Goal: Task Accomplishment & Management: Use online tool/utility

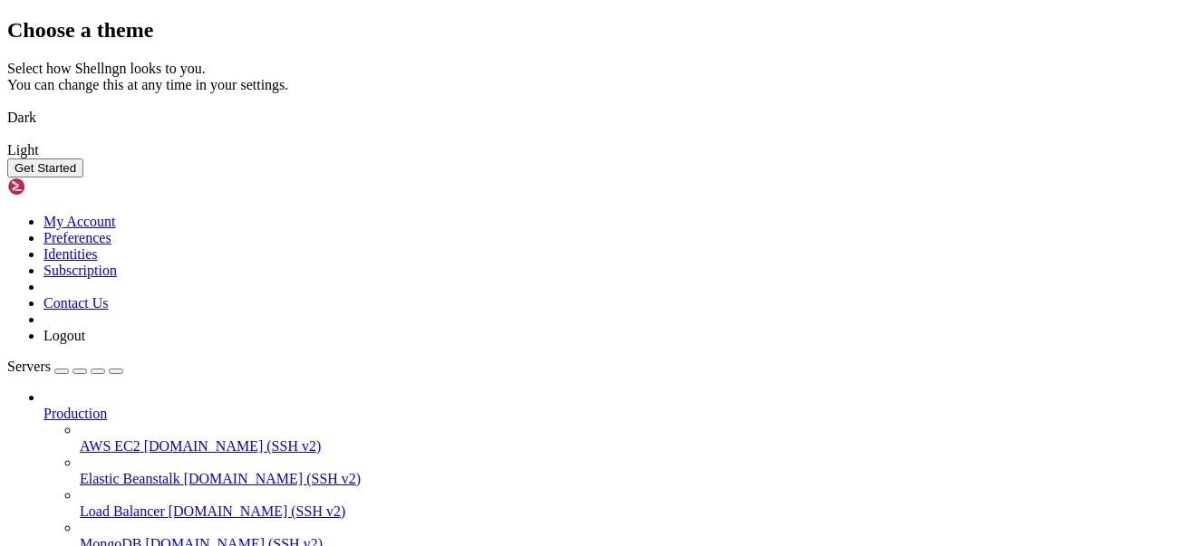
click at [7, 106] on img at bounding box center [7, 106] width 0 height 0
click at [83, 178] on button "Get Started" at bounding box center [45, 168] width 76 height 19
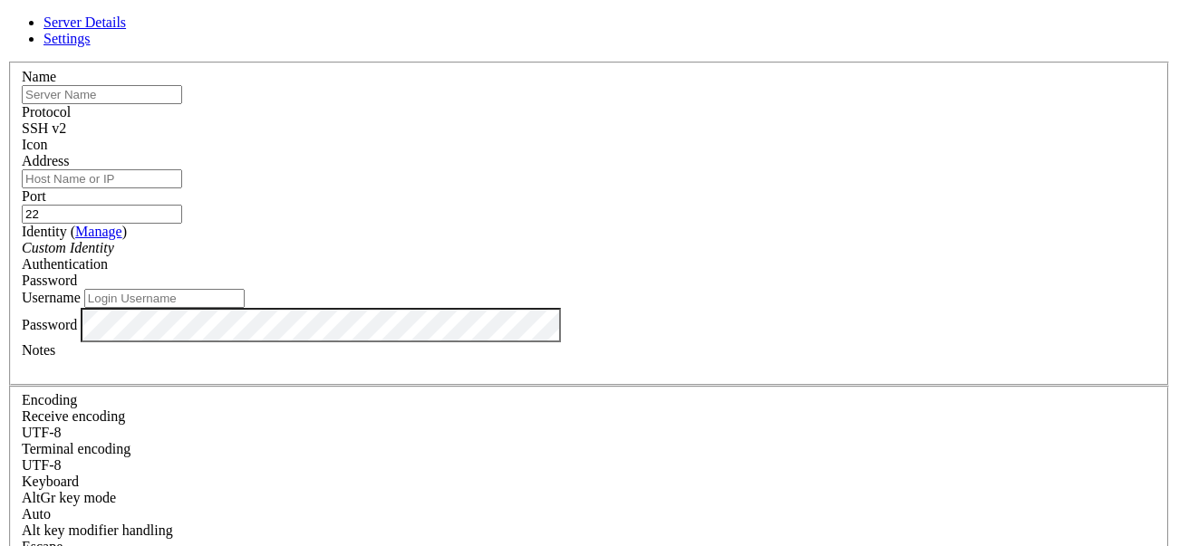
click at [182, 104] on input "text" at bounding box center [102, 94] width 160 height 19
type input "Dipper Server"
click at [182, 188] on input "Address" at bounding box center [102, 178] width 160 height 19
paste input "[TECHNICAL_ID]"
type input "[TECHNICAL_ID]"
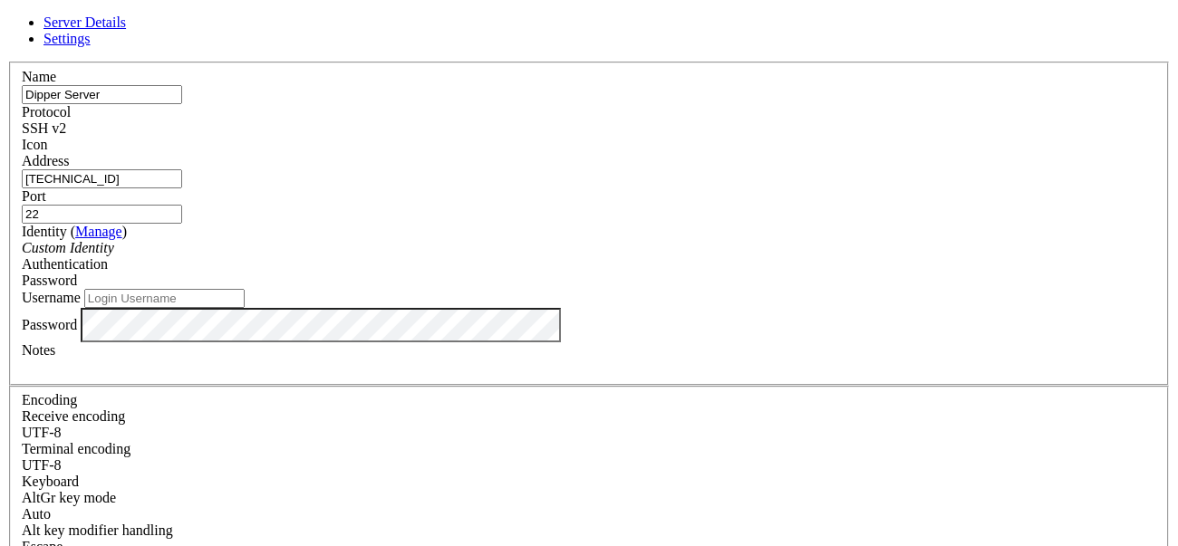
click at [457, 256] on div "Custom Identity" at bounding box center [589, 248] width 1134 height 16
click at [458, 256] on div "Custom Identity" at bounding box center [589, 248] width 1134 height 16
click at [245, 308] on input "Username" at bounding box center [164, 298] width 160 height 19
type input "root"
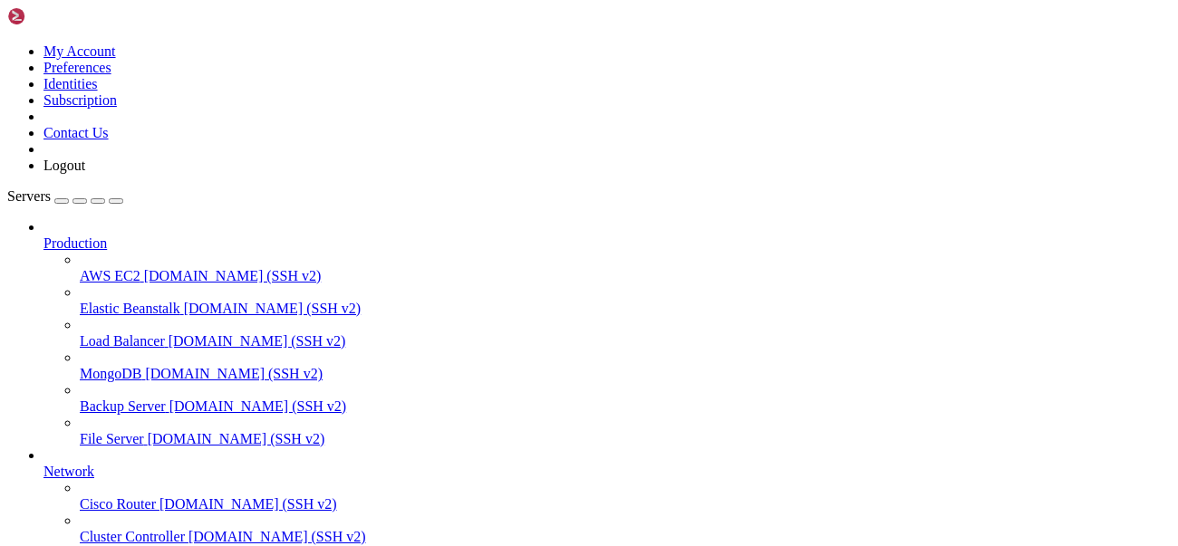
scroll to position [185, 0]
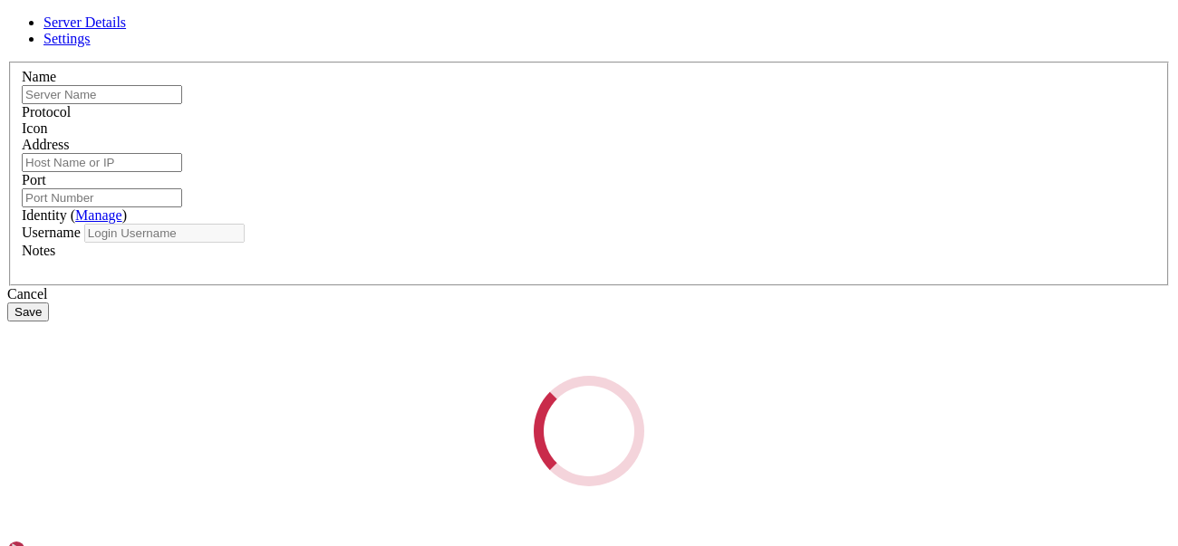
type input "Dipper Server"
type input "[TECHNICAL_ID]"
type input "22"
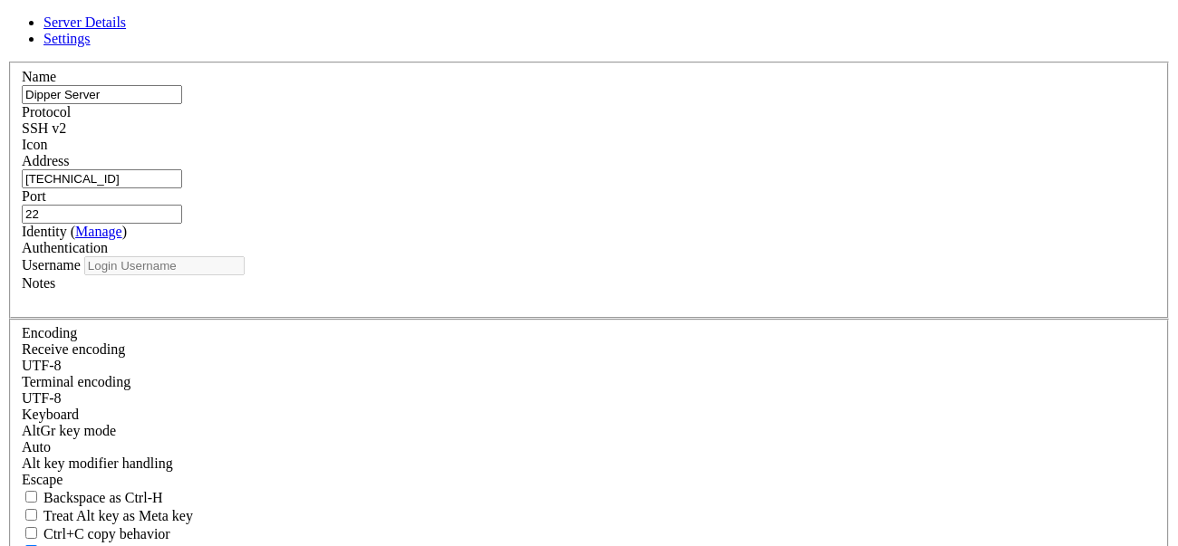
type input "root"
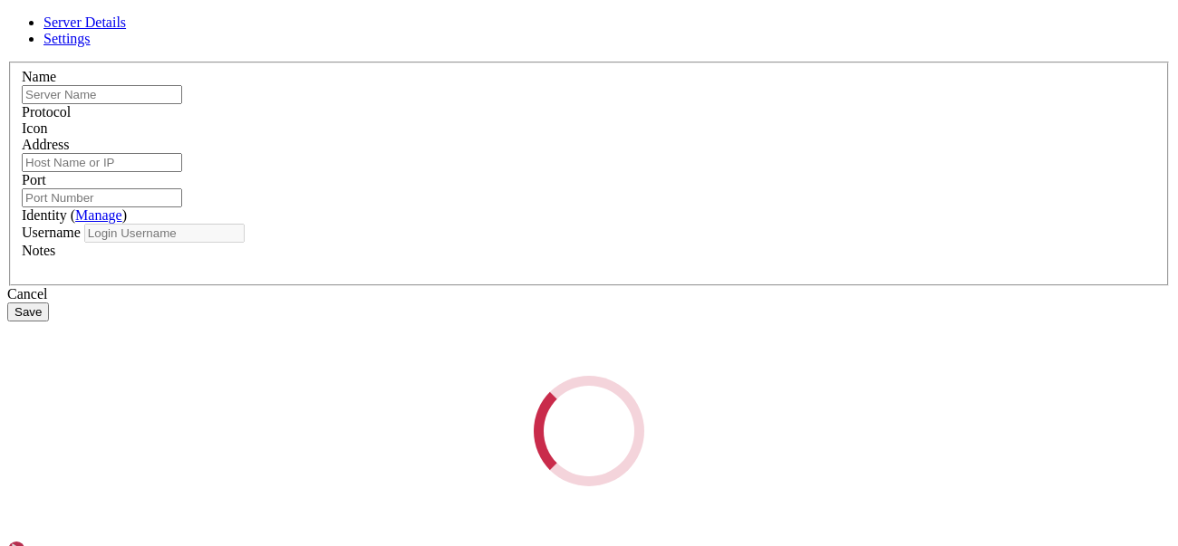
type input "Dipper Server"
type input "[TECHNICAL_ID]"
type input "22"
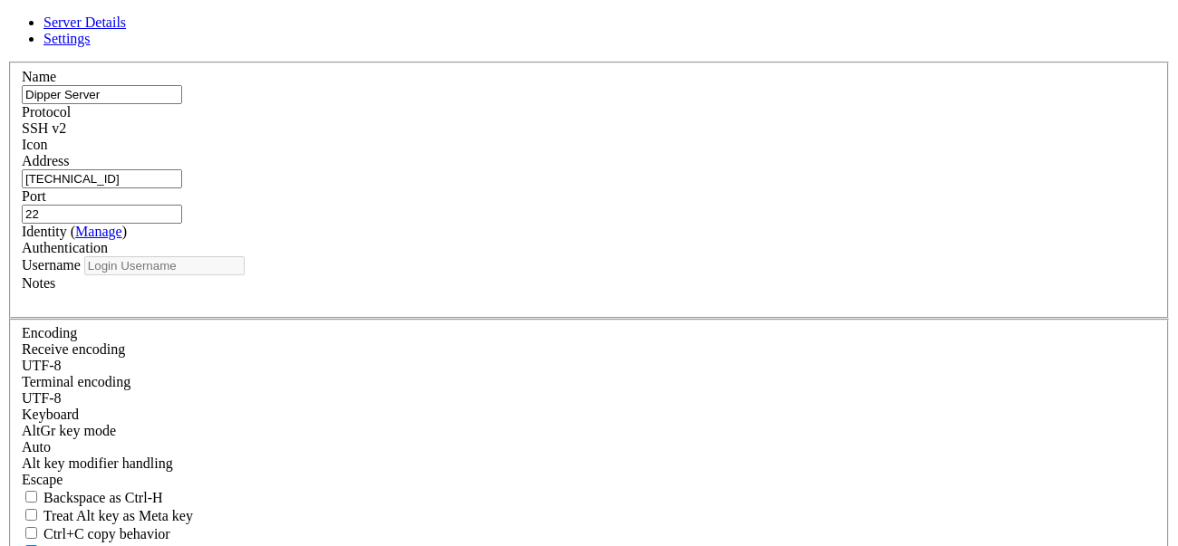
type input "root"
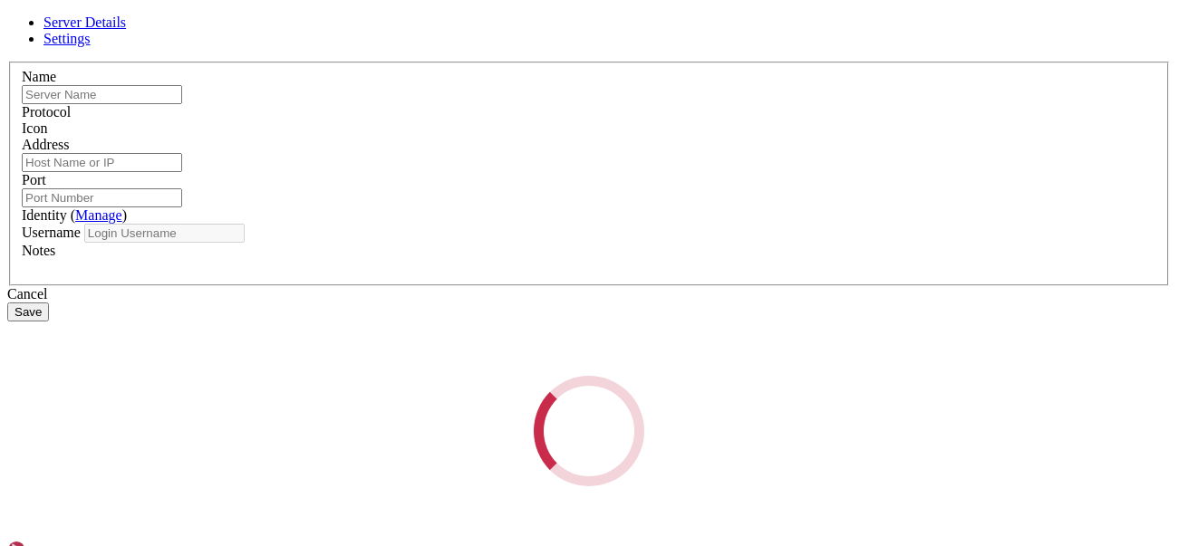
type input "Dipper Server"
type input "[TECHNICAL_ID]"
type input "22"
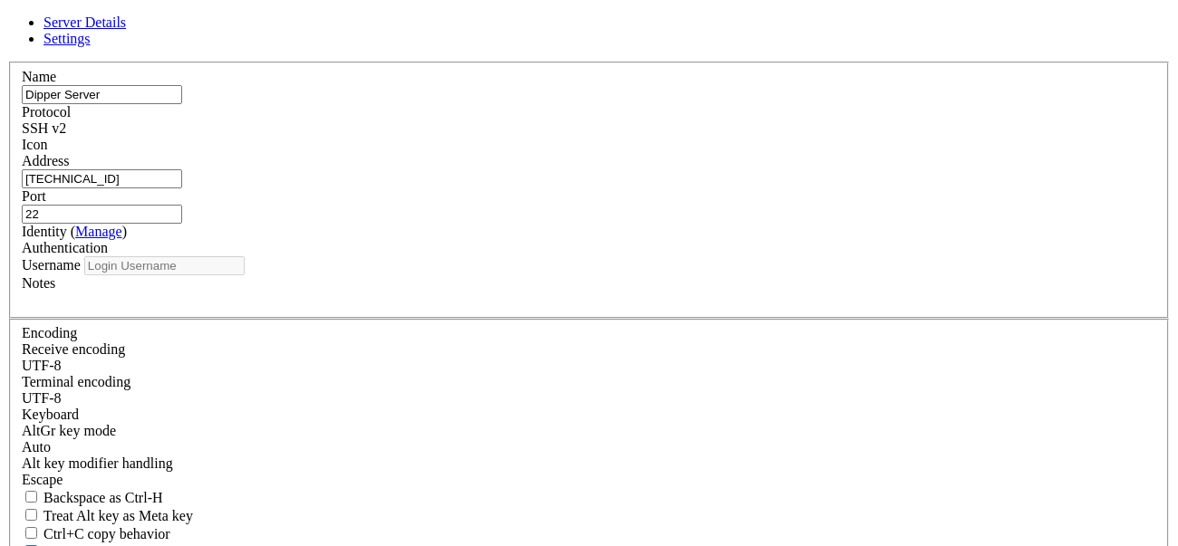
type input "root"
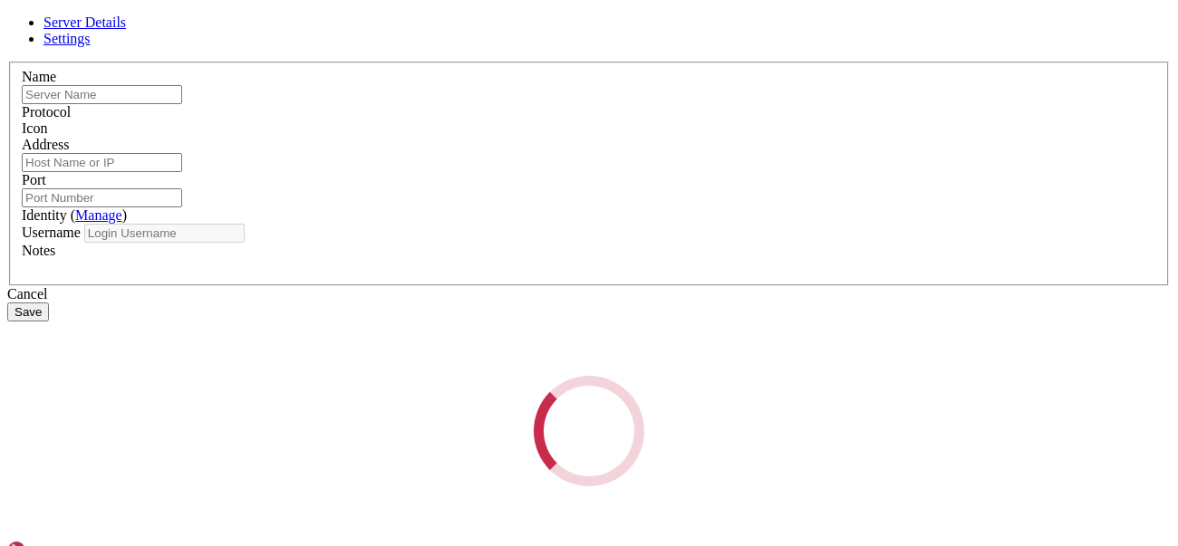
type input "Dipper Server"
type input "[TECHNICAL_ID]"
type input "22"
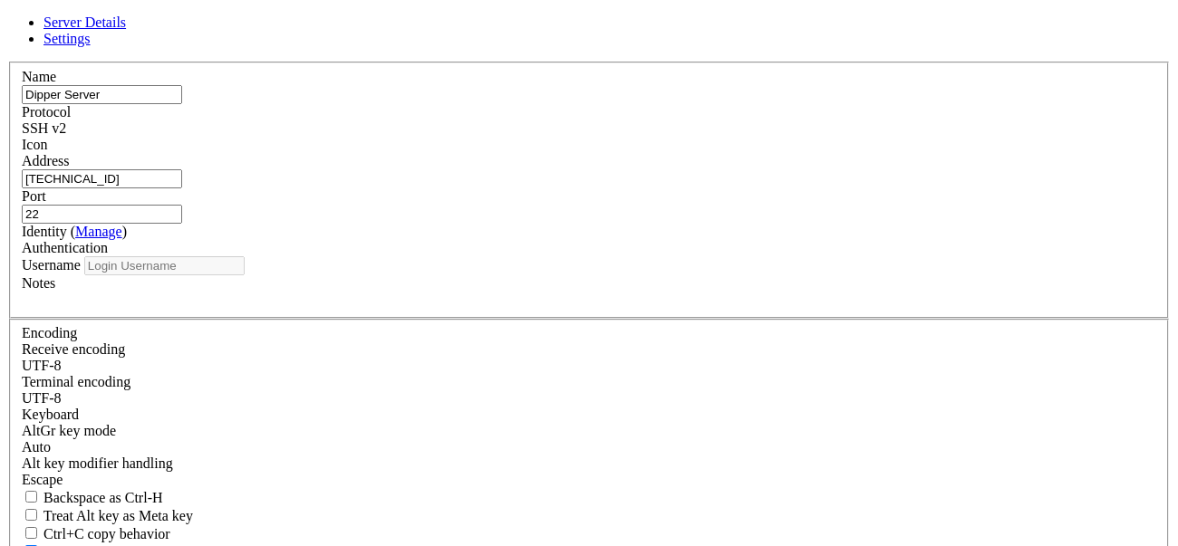
type input "root"
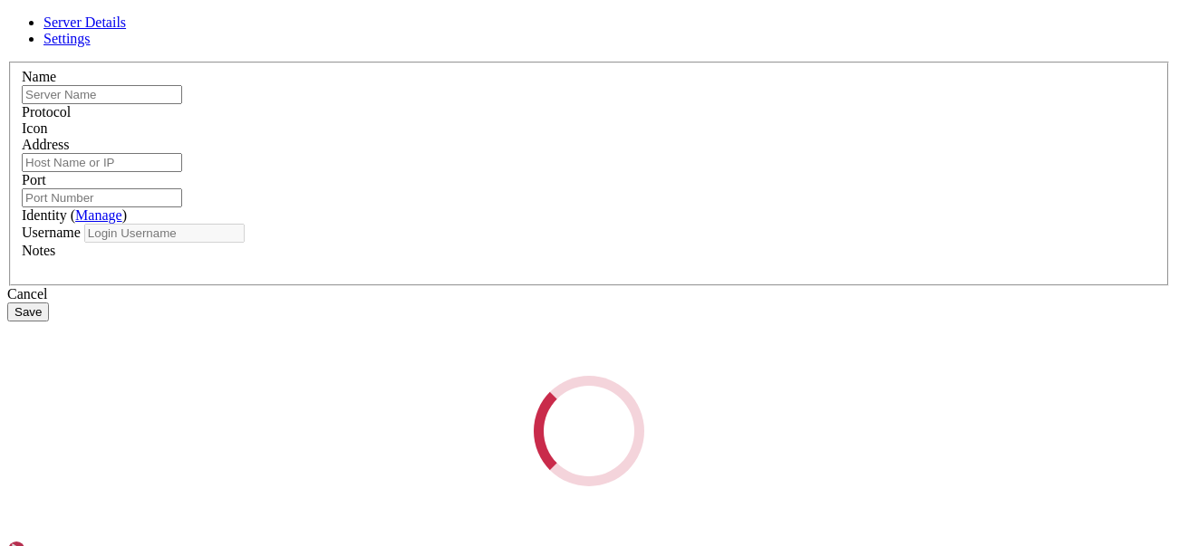
type input "Dipper Server"
type input "[TECHNICAL_ID]"
type input "22"
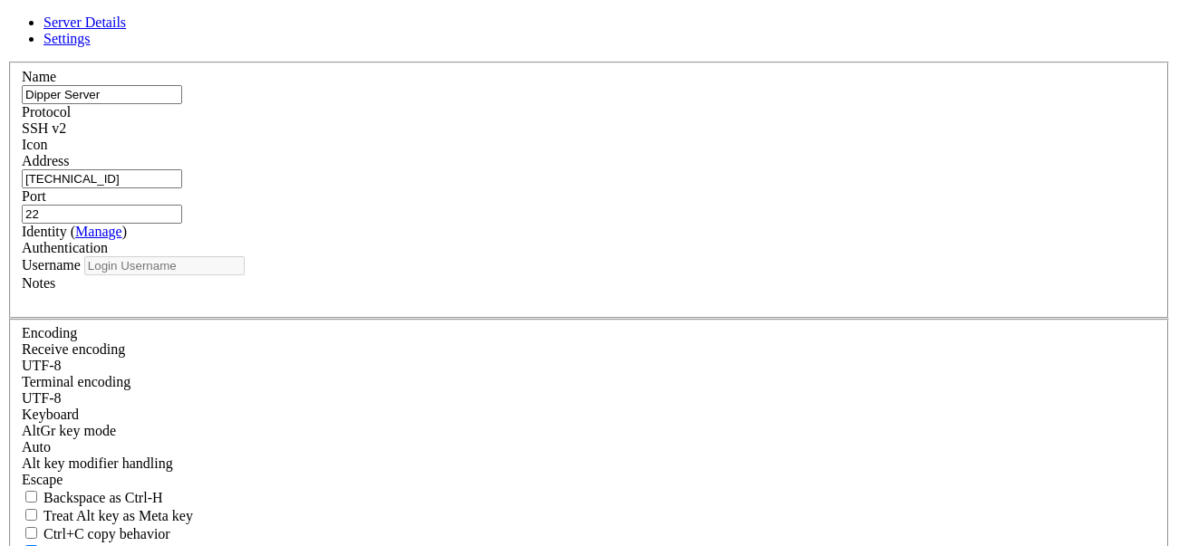
type input "root"
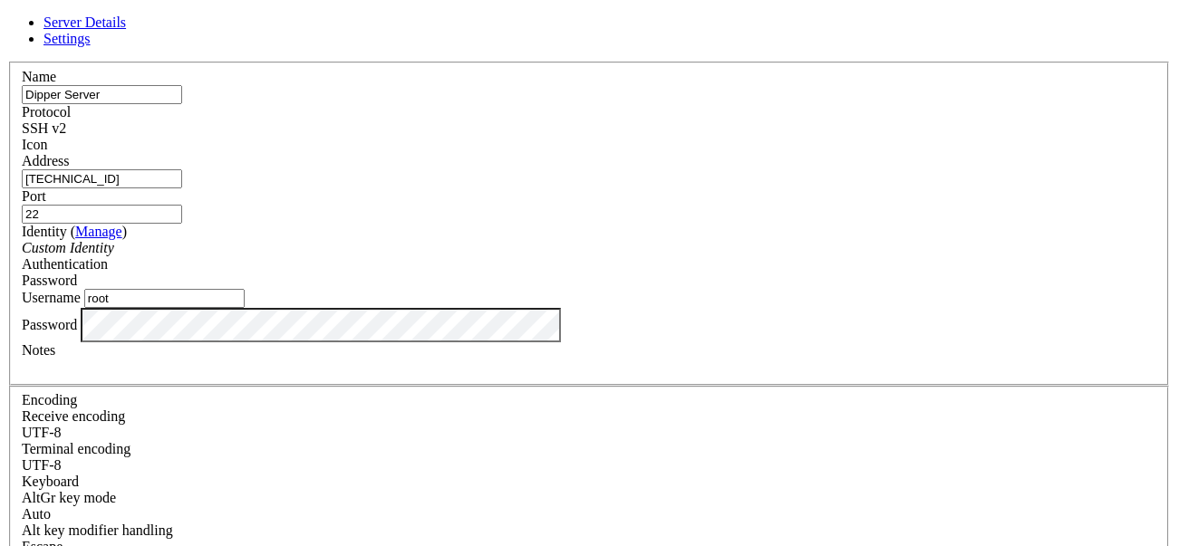
click at [245, 308] on input "root" at bounding box center [164, 298] width 160 height 19
click at [7, 62] on link at bounding box center [7, 62] width 0 height 0
